Goal: Task Accomplishment & Management: Manage account settings

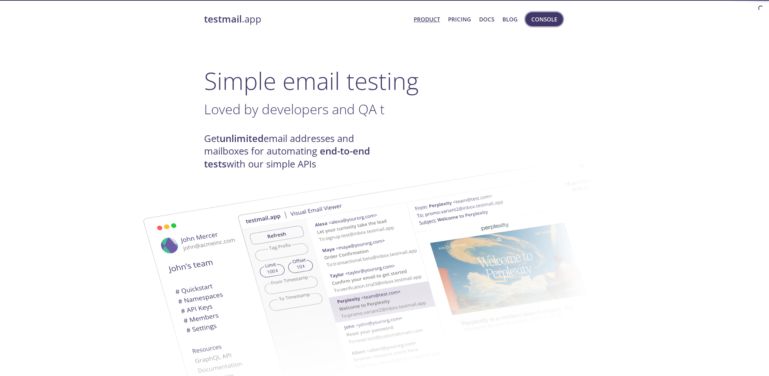
click at [537, 18] on span "Console" at bounding box center [544, 19] width 26 height 10
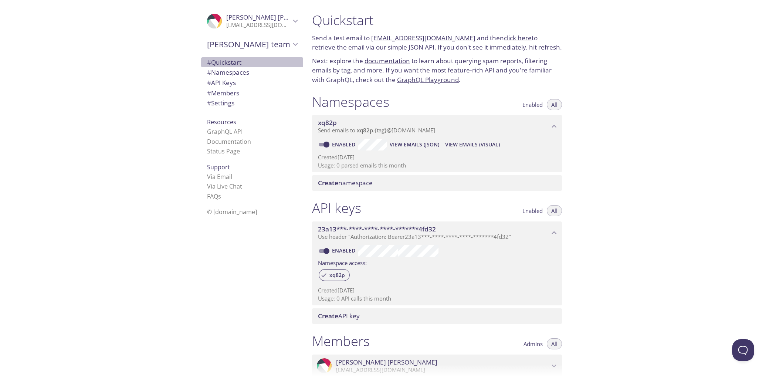
click at [229, 64] on span "# Quickstart" at bounding box center [224, 62] width 34 height 8
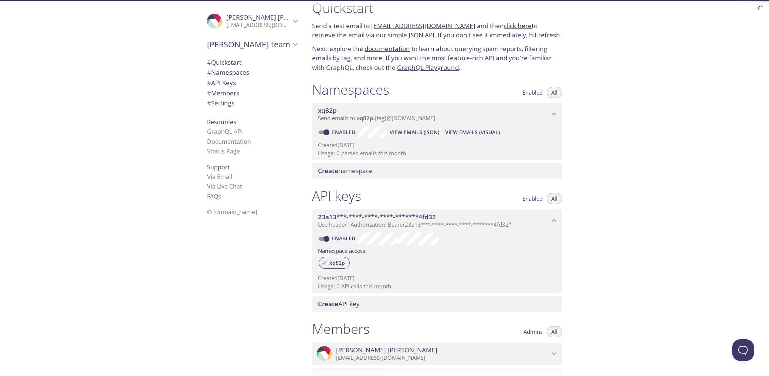
click at [231, 72] on span "# Namespaces" at bounding box center [228, 72] width 42 height 8
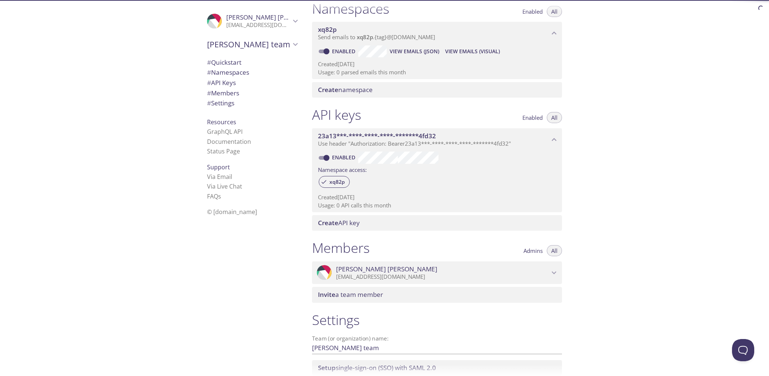
click at [232, 81] on span "# API Keys" at bounding box center [221, 82] width 29 height 8
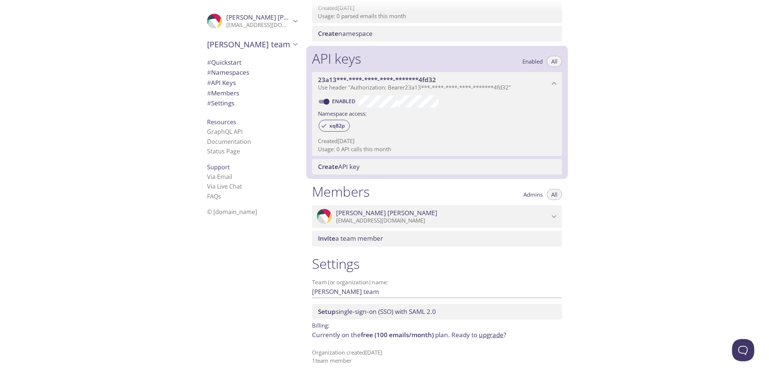
click at [234, 92] on span "# Members" at bounding box center [223, 93] width 32 height 8
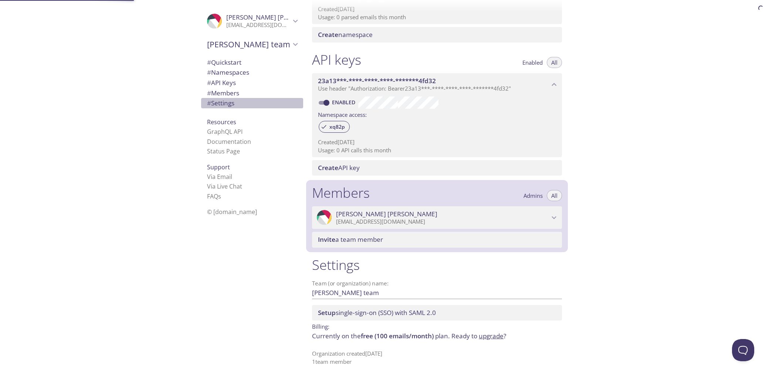
click at [235, 108] on span "# Settings" at bounding box center [252, 103] width 90 height 10
click at [235, 144] on link "Documentation" at bounding box center [229, 141] width 44 height 8
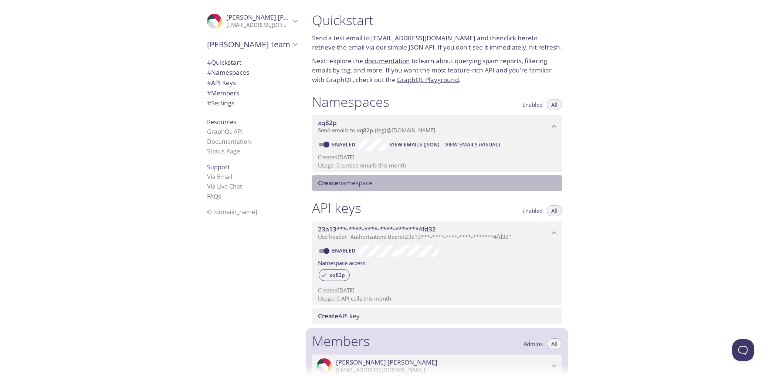
click at [349, 182] on span "Create namespace" at bounding box center [345, 182] width 55 height 8
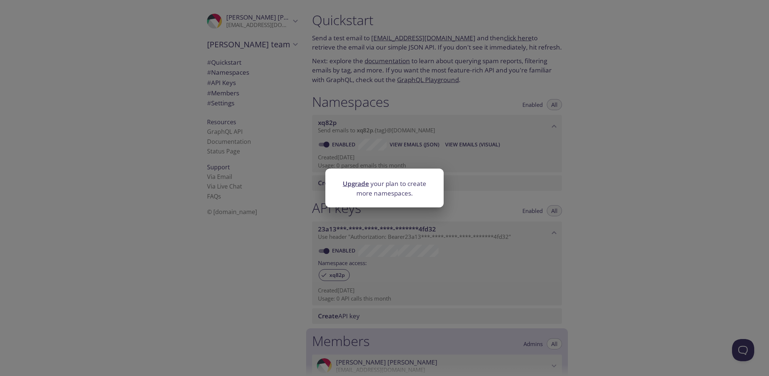
click at [394, 140] on div "Upgrade your plan to create more namespaces." at bounding box center [384, 188] width 769 height 376
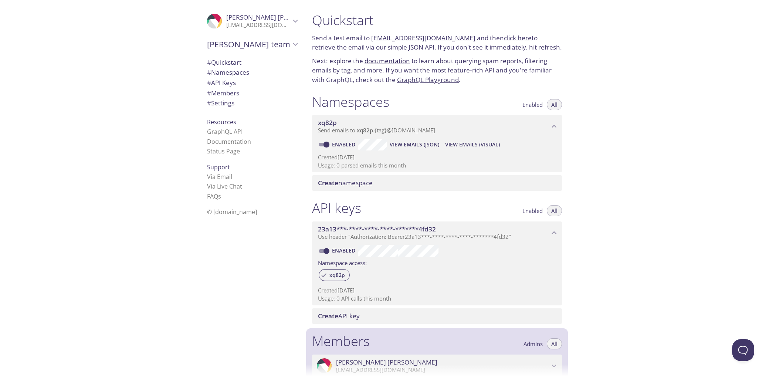
click at [285, 22] on p "[EMAIL_ADDRESS][DOMAIN_NAME]" at bounding box center [258, 24] width 64 height 7
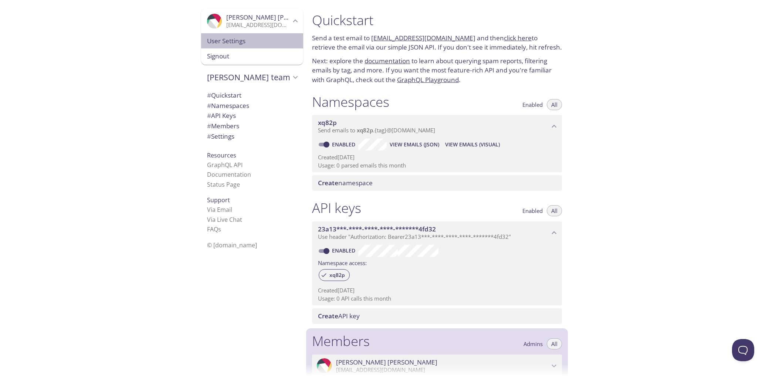
click at [276, 42] on span "User Settings" at bounding box center [252, 41] width 90 height 10
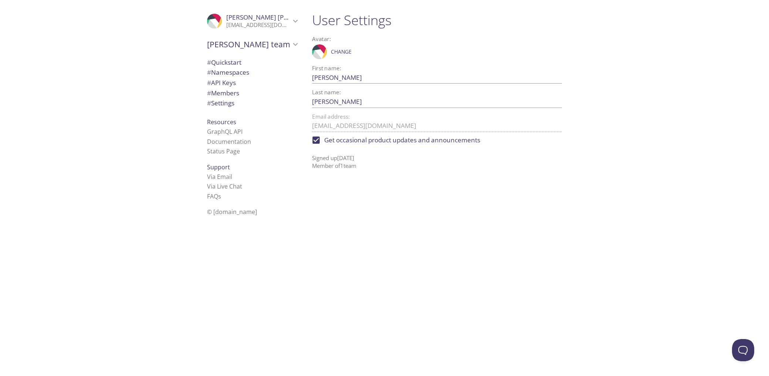
click at [332, 140] on span "Get occasional product updates and announcements" at bounding box center [402, 140] width 156 height 10
click at [324, 140] on input "Get occasional product updates and announcements" at bounding box center [316, 140] width 16 height 16
checkbox input "false"
click at [256, 48] on span "[PERSON_NAME] team" at bounding box center [249, 44] width 84 height 10
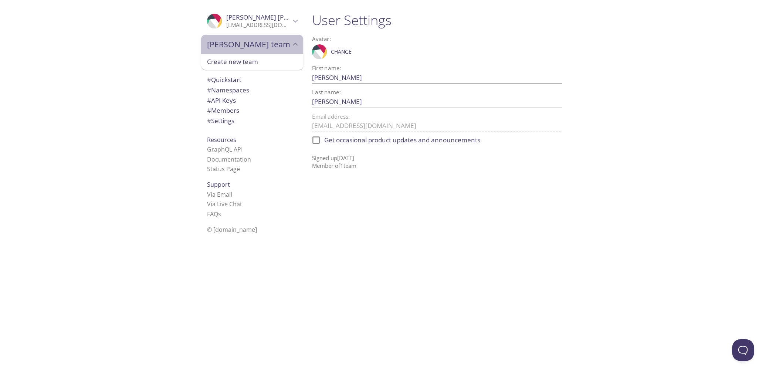
click at [255, 52] on div "[PERSON_NAME] team" at bounding box center [252, 44] width 102 height 19
